Goal: Use online tool/utility: Utilize a website feature to perform a specific function

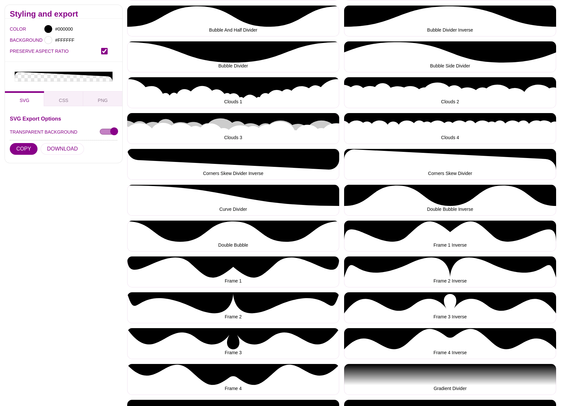
scroll to position [215, 0]
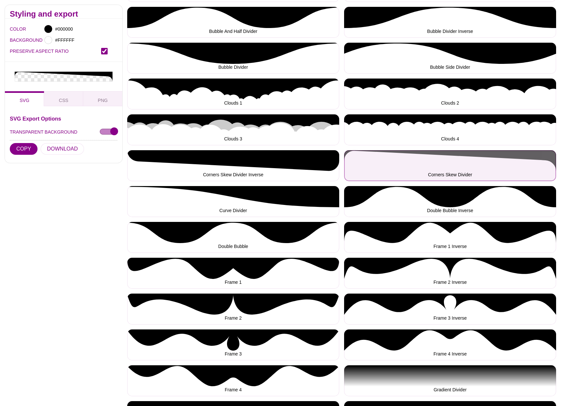
click at [409, 158] on button "Corners Skew Divider" at bounding box center [450, 165] width 212 height 31
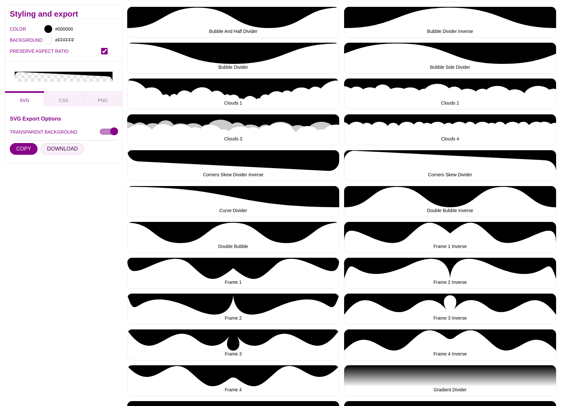
click at [58, 148] on button "DOWNLOAD" at bounding box center [62, 149] width 44 height 12
click at [55, 99] on button "CSS" at bounding box center [63, 98] width 39 height 15
click at [18, 147] on button "COPY" at bounding box center [24, 149] width 28 height 12
click at [108, 130] on input "TRANSPARENT BACKGROUND" at bounding box center [109, 131] width 18 height 7
checkbox input "false"
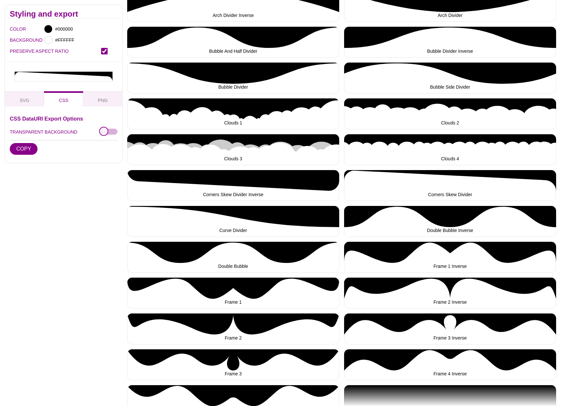
scroll to position [0, 0]
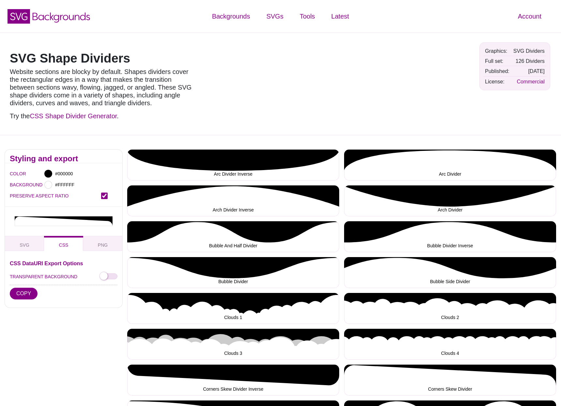
click at [121, 59] on h1 "SVG Shape Dividers" at bounding box center [103, 58] width 186 height 12
click at [73, 118] on link "CSS Shape Divider Generator" at bounding box center [73, 115] width 87 height 7
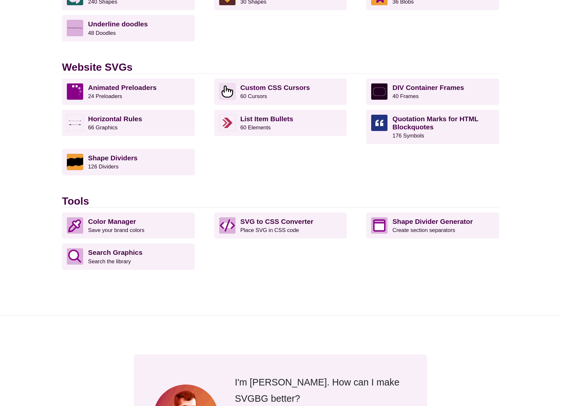
scroll to position [615, 0]
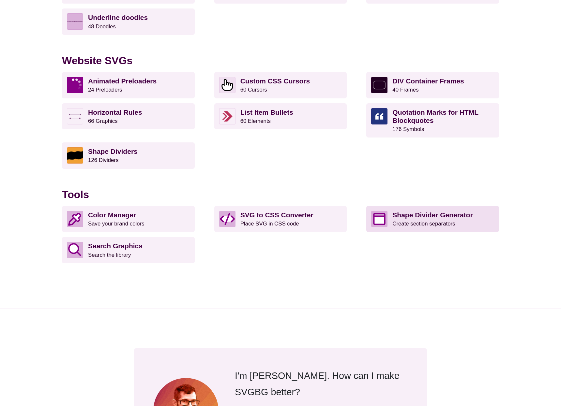
click at [417, 215] on strong "Shape Divider Generator" at bounding box center [432, 214] width 80 height 7
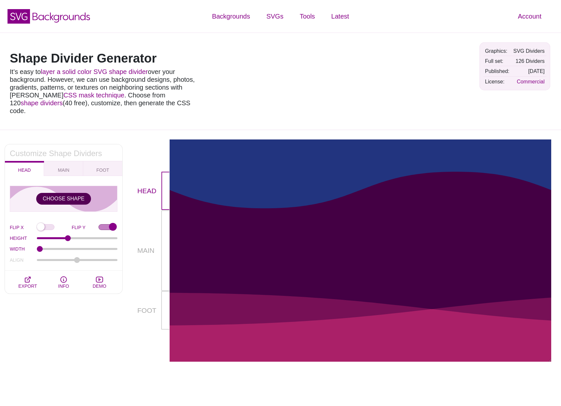
click at [64, 193] on button "CHOOSE SHAPE" at bounding box center [63, 199] width 55 height 12
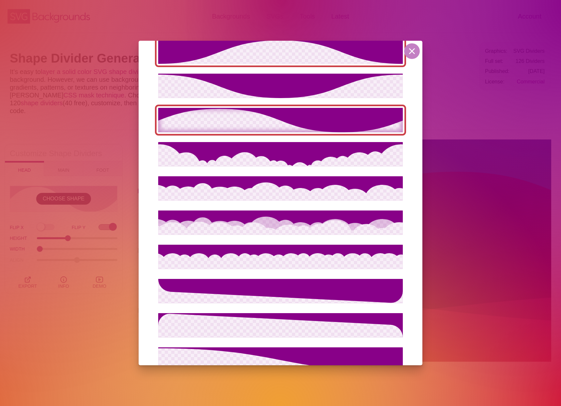
scroll to position [270, 0]
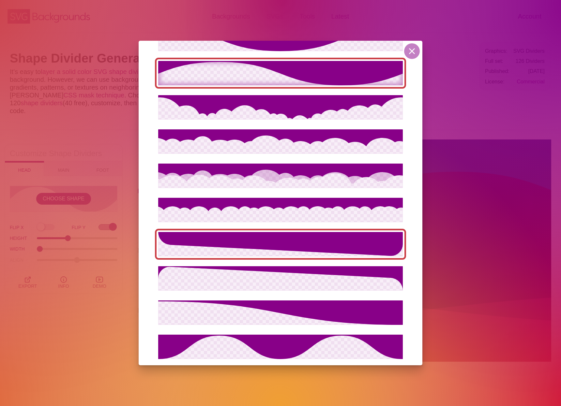
click at [322, 234] on icon at bounding box center [280, 244] width 245 height 24
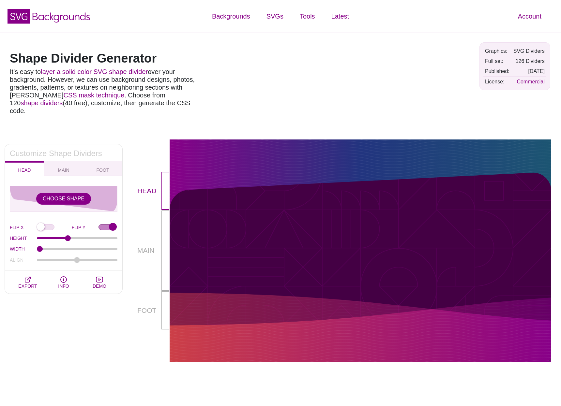
click at [258, 149] on div at bounding box center [360, 156] width 381 height 33
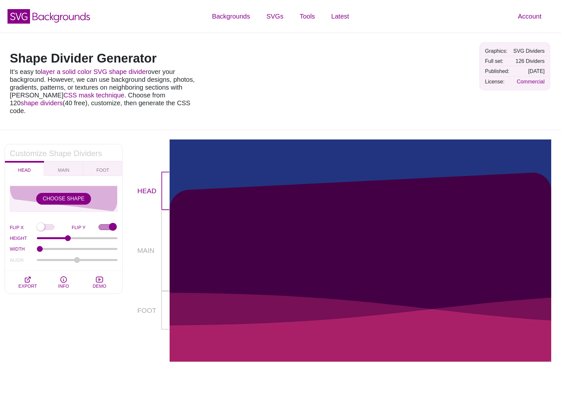
click at [20, 161] on div "HEAD MAIN FOOT" at bounding box center [63, 168] width 117 height 15
click at [62, 167] on span "MAIN" at bounding box center [63, 170] width 17 height 7
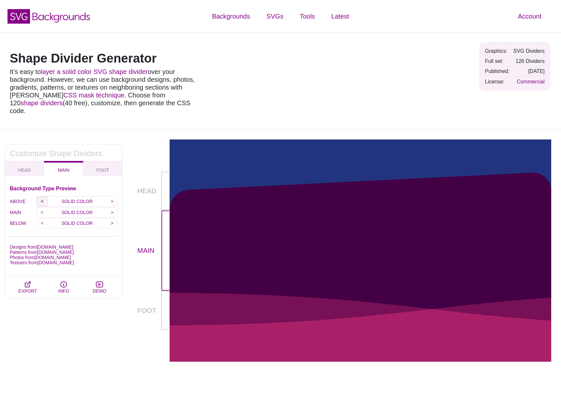
click at [40, 197] on input "<" at bounding box center [42, 202] width 11 height 10
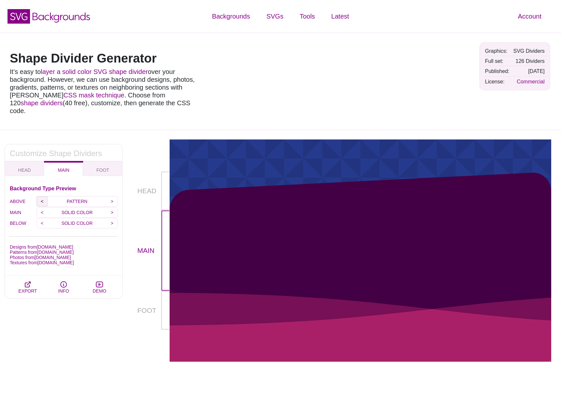
click at [40, 197] on input "<" at bounding box center [42, 202] width 11 height 10
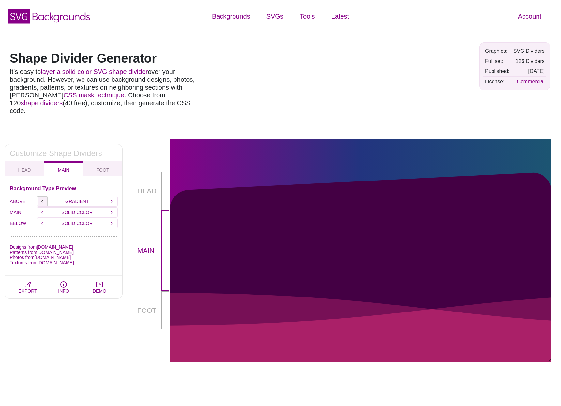
click at [40, 197] on input "<" at bounding box center [42, 202] width 11 height 10
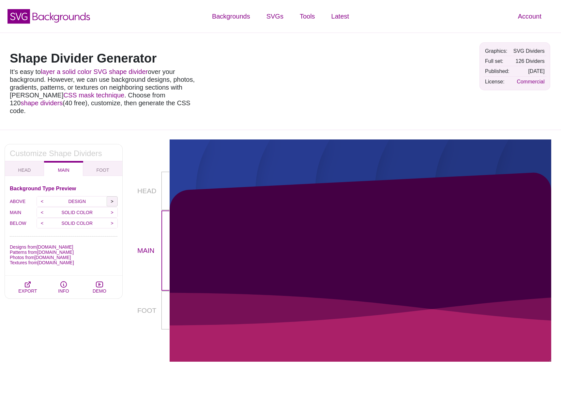
click at [114, 197] on input ">" at bounding box center [112, 202] width 11 height 10
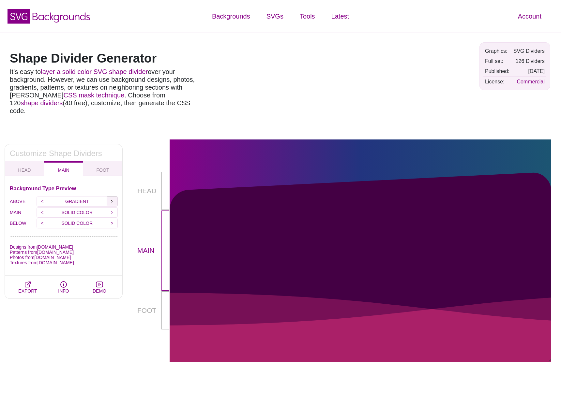
click at [114, 197] on input ">" at bounding box center [112, 202] width 11 height 10
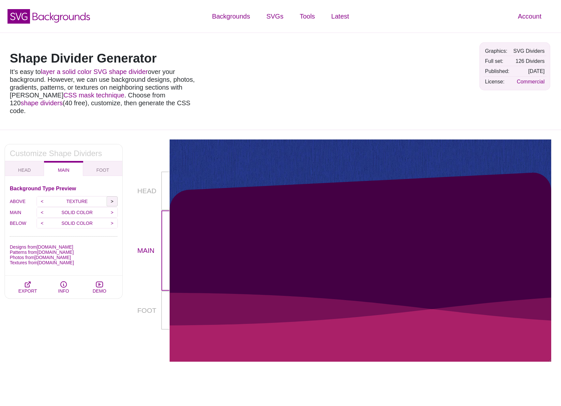
click at [114, 197] on input ">" at bounding box center [112, 202] width 11 height 10
click at [114, 208] on input ">" at bounding box center [112, 213] width 11 height 10
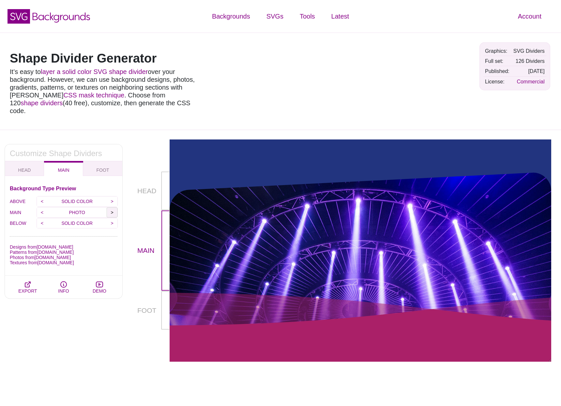
click at [114, 208] on input ">" at bounding box center [112, 213] width 11 height 10
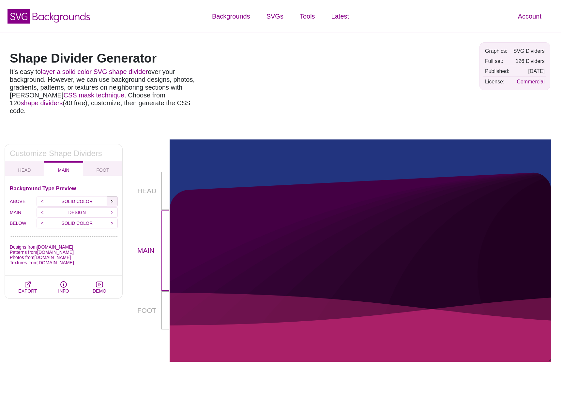
click at [110, 197] on input ">" at bounding box center [112, 202] width 11 height 10
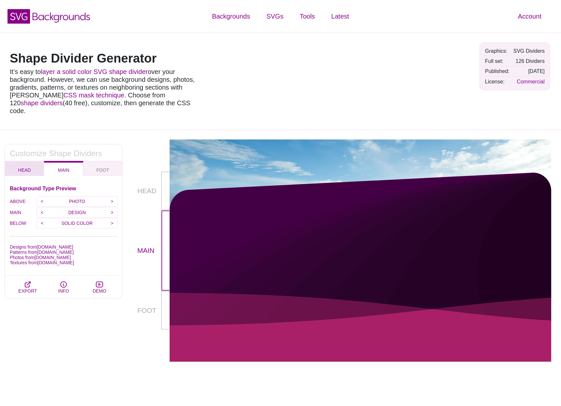
click at [25, 161] on button "HEAD" at bounding box center [24, 168] width 39 height 15
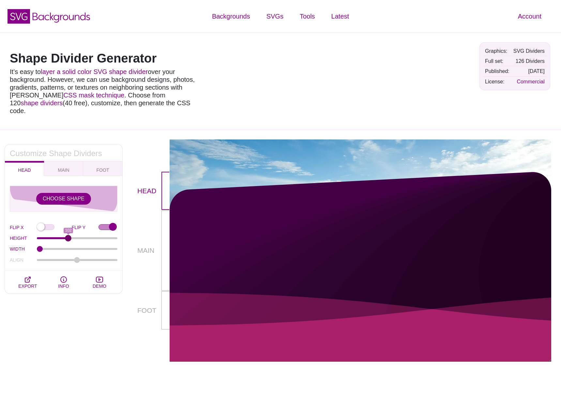
type input "102"
click at [68, 237] on input "HEIGHT" at bounding box center [77, 238] width 81 height 3
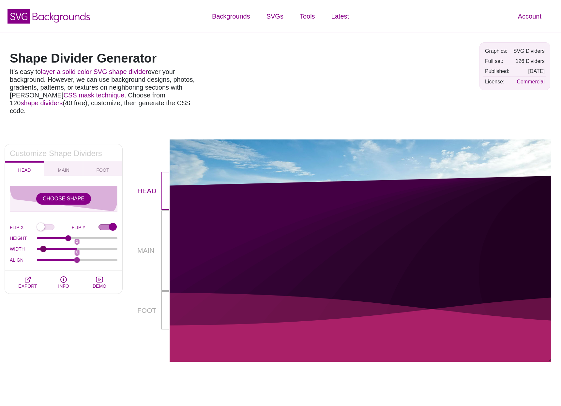
type input "1"
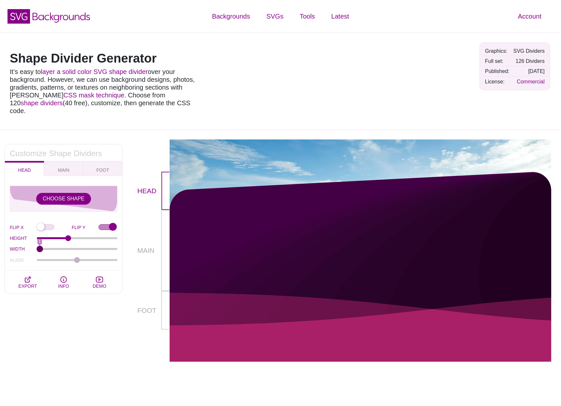
drag, startPoint x: 41, startPoint y: 241, endPoint x: 16, endPoint y: 240, distance: 25.5
click at [37, 248] on input "WIDTH" at bounding box center [77, 249] width 81 height 3
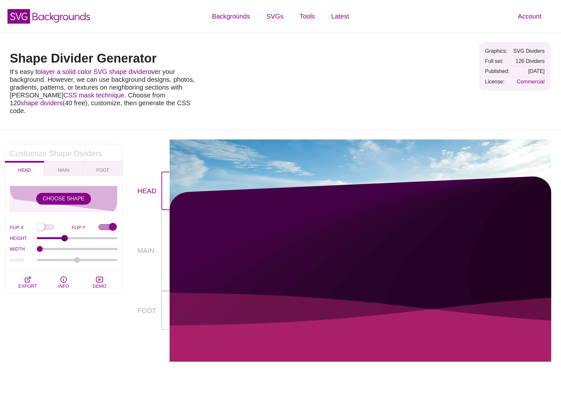
drag, startPoint x: 70, startPoint y: 229, endPoint x: 64, endPoint y: 230, distance: 6.3
click at [64, 237] on input "HEIGHT" at bounding box center [77, 238] width 81 height 3
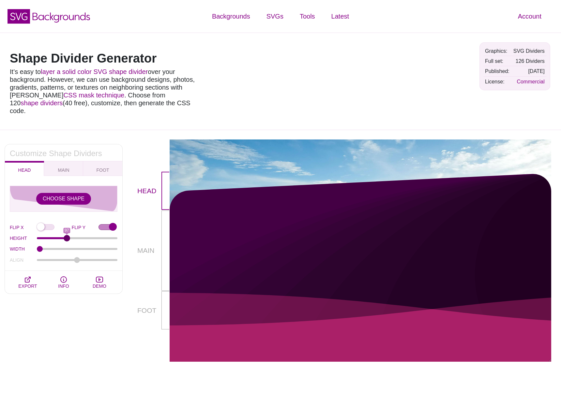
drag, startPoint x: 65, startPoint y: 229, endPoint x: 67, endPoint y: 224, distance: 5.5
click at [67, 237] on input "HEIGHT" at bounding box center [77, 238] width 81 height 3
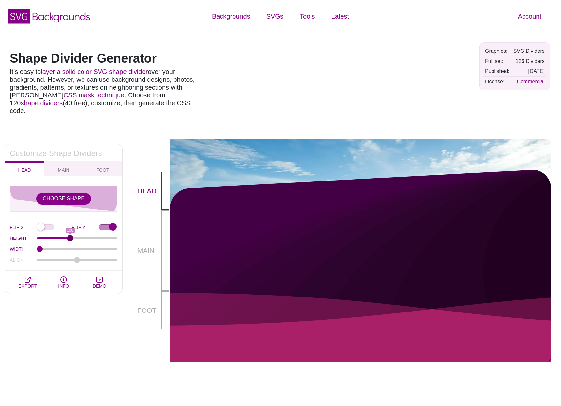
drag, startPoint x: 66, startPoint y: 232, endPoint x: 70, endPoint y: 232, distance: 3.9
type input "108"
click at [70, 237] on input "HEIGHT" at bounding box center [77, 238] width 81 height 3
click at [27, 284] on span "EXPORT" at bounding box center [27, 286] width 19 height 5
type textarea "*, *::before, *::after { box-sizing: border-box; } .mask-container { container-…"
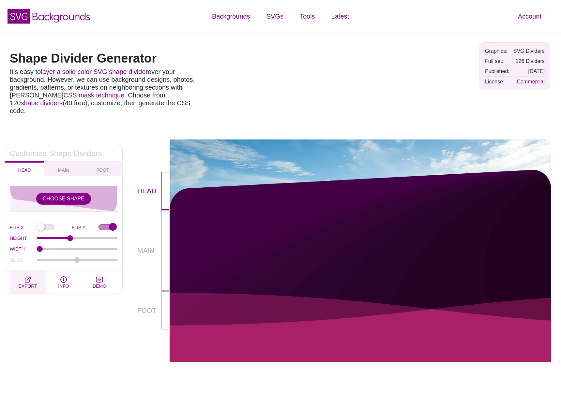
type textarea "<div class="mask-container"> <div class="above-mask-box"> <div class="box-wrap"…"
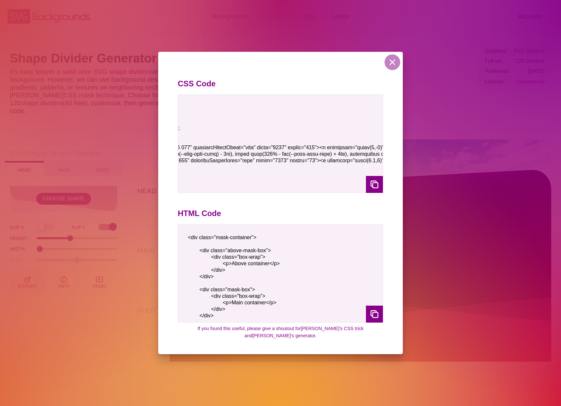
scroll to position [25, 0]
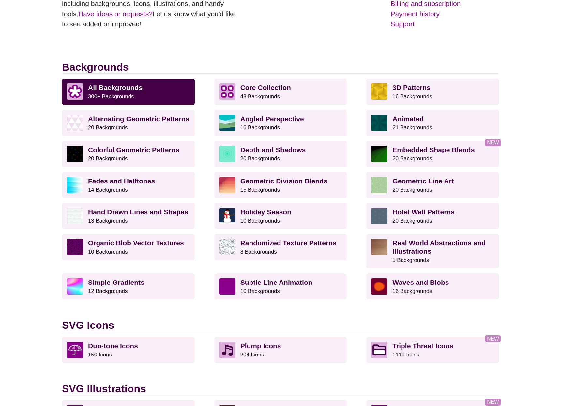
scroll to position [130, 0]
